Goal: Task Accomplishment & Management: Manage account settings

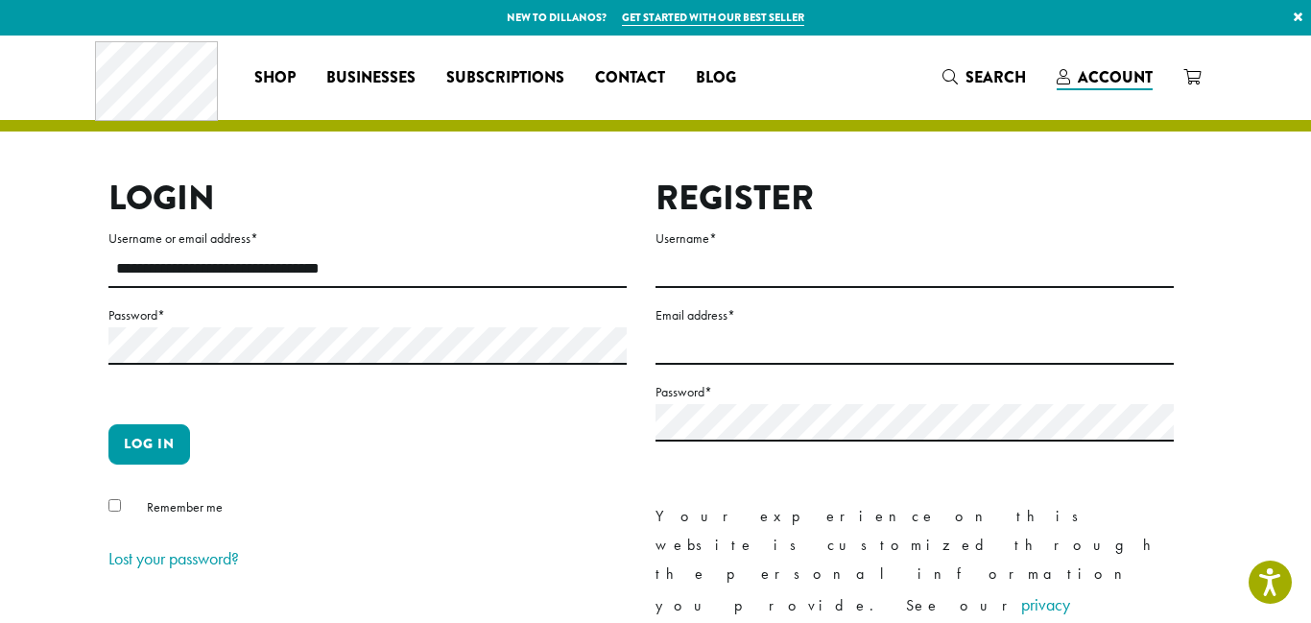
click at [108, 424] on button "Log in" at bounding box center [149, 444] width 82 height 40
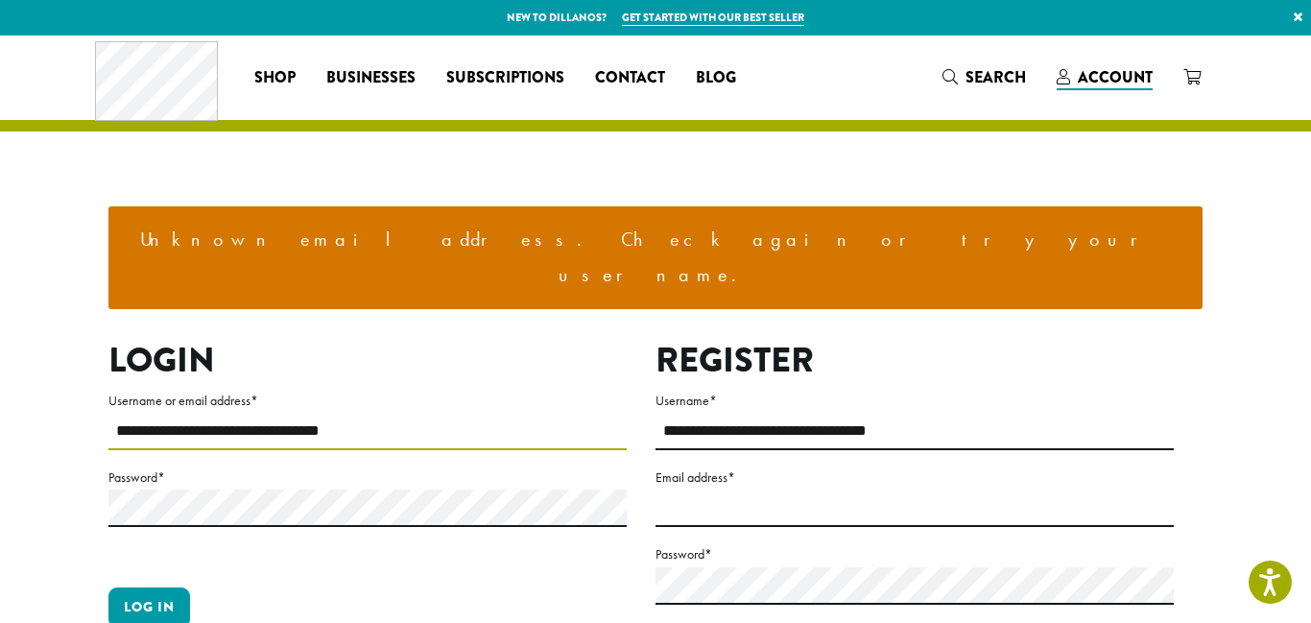
click at [251, 413] on input "**********" at bounding box center [367, 431] width 518 height 37
type input "**********"
click at [379, 413] on input "**********" at bounding box center [367, 431] width 518 height 37
